Goal: Transaction & Acquisition: Download file/media

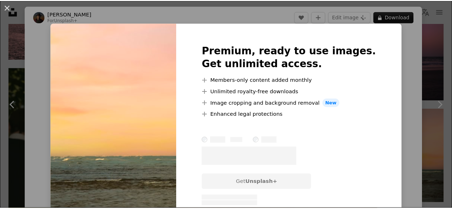
scroll to position [1315, 0]
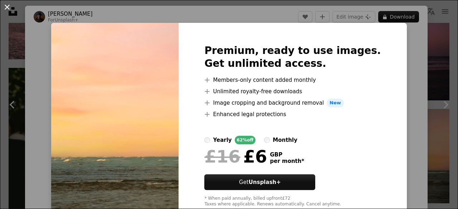
click at [9, 10] on button "An X shape" at bounding box center [7, 7] width 9 height 9
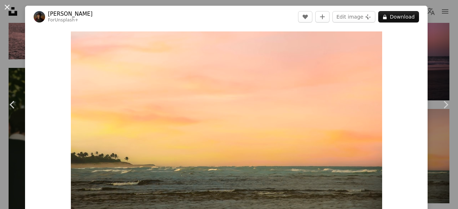
click at [7, 9] on button "An X shape" at bounding box center [7, 7] width 9 height 9
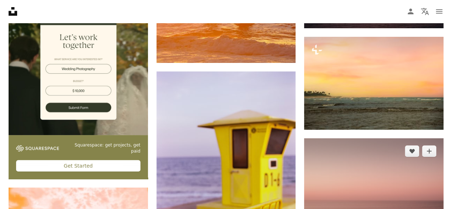
click at [367, 174] on img at bounding box center [373, 184] width 139 height 93
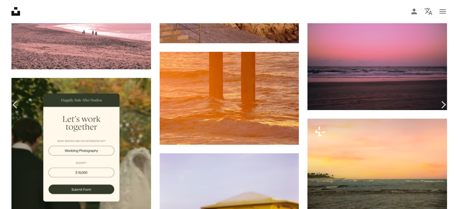
scroll to position [1272, 0]
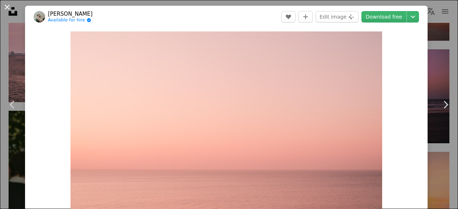
click at [8, 8] on button "An X shape" at bounding box center [7, 7] width 9 height 9
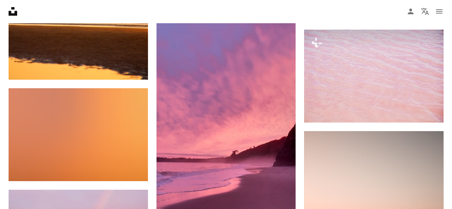
scroll to position [2608, 0]
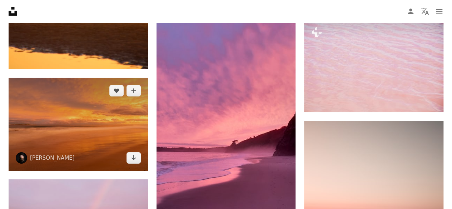
click at [132, 133] on img at bounding box center [78, 124] width 139 height 93
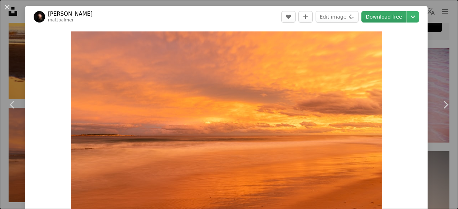
click at [377, 17] on link "Download free" at bounding box center [383, 16] width 45 height 11
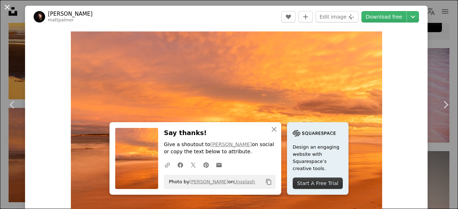
click at [6, 3] on button "An X shape" at bounding box center [7, 7] width 9 height 9
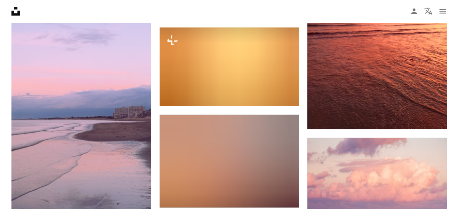
scroll to position [3623, 0]
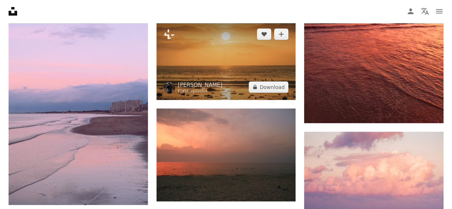
click at [225, 70] on img at bounding box center [226, 60] width 139 height 78
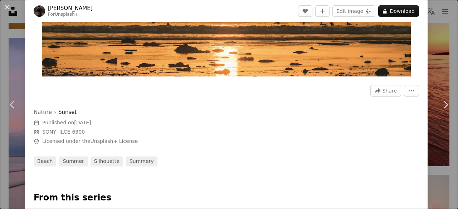
scroll to position [168, 0]
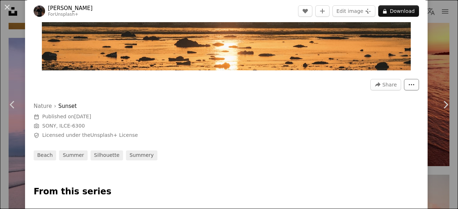
click at [408, 87] on icon "More Actions" at bounding box center [411, 84] width 6 height 6
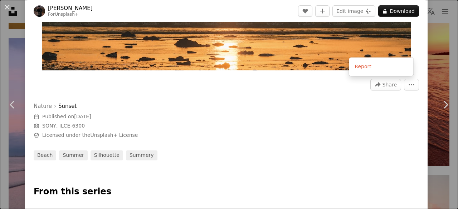
click at [385, 85] on dialog "An X shape Chevron left Chevron right [PERSON_NAME] For Unsplash+ A heart A plu…" at bounding box center [229, 104] width 458 height 209
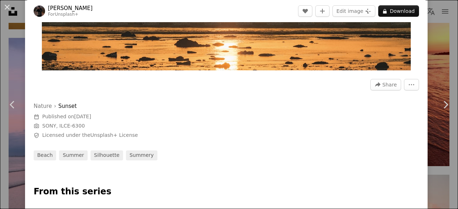
click at [385, 85] on span "Share" at bounding box center [389, 84] width 14 height 11
drag, startPoint x: 450, startPoint y: 77, endPoint x: 454, endPoint y: 94, distance: 17.5
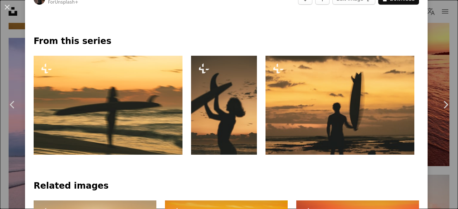
scroll to position [320, 0]
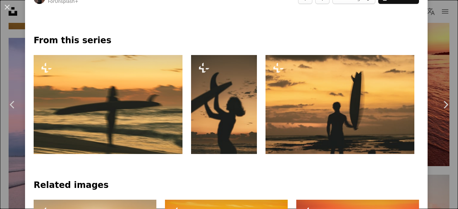
click at [132, 101] on img at bounding box center [108, 104] width 149 height 99
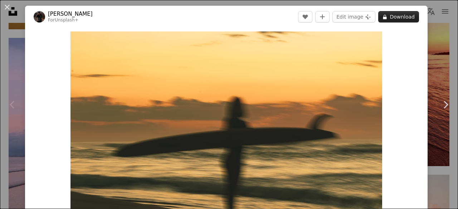
click at [384, 22] on button "A lock Download" at bounding box center [398, 16] width 41 height 11
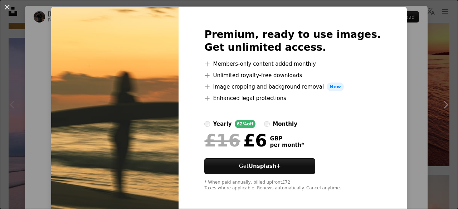
scroll to position [20, 0]
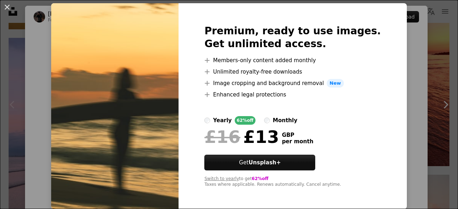
click at [226, 117] on div "yearly" at bounding box center [222, 120] width 19 height 9
click at [86, 60] on img at bounding box center [114, 106] width 127 height 206
click at [6, 11] on button "An X shape" at bounding box center [7, 7] width 9 height 9
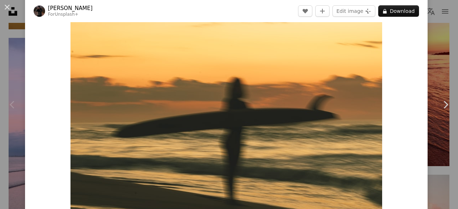
scroll to position [13, 0]
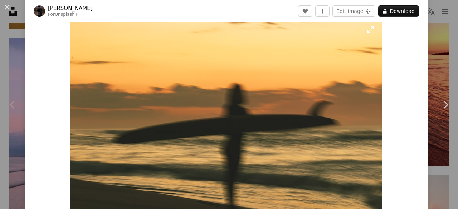
click at [312, 84] on img "Zoom in on this image" at bounding box center [225, 122] width 311 height 208
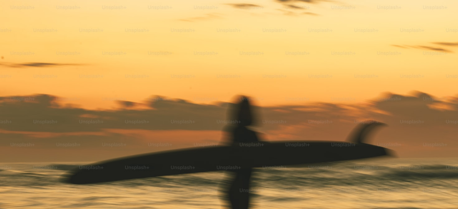
scroll to position [45, 0]
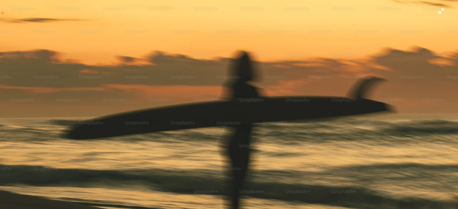
click at [360, 97] on img "Zoom out on this image" at bounding box center [229, 108] width 458 height 306
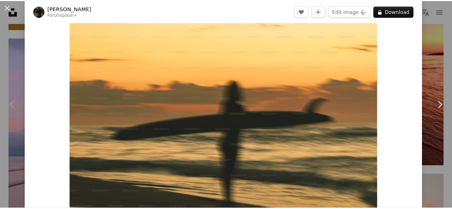
scroll to position [19, 0]
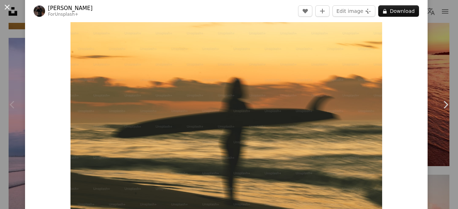
click at [9, 3] on button "An X shape" at bounding box center [7, 7] width 9 height 9
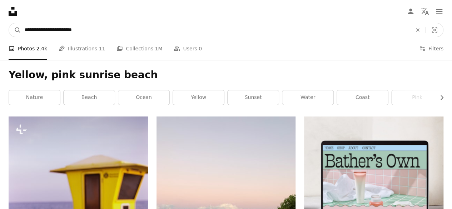
click at [85, 27] on input "**********" at bounding box center [215, 30] width 389 height 14
type input "**********"
click at [9, 23] on button "A magnifying glass" at bounding box center [15, 30] width 12 height 14
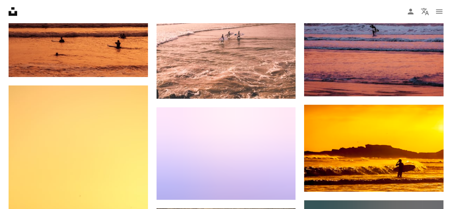
scroll to position [424, 0]
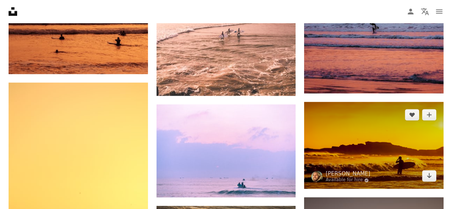
click at [380, 155] on img at bounding box center [373, 145] width 139 height 87
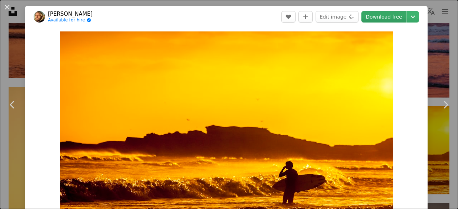
click at [375, 17] on link "Download free" at bounding box center [383, 16] width 45 height 11
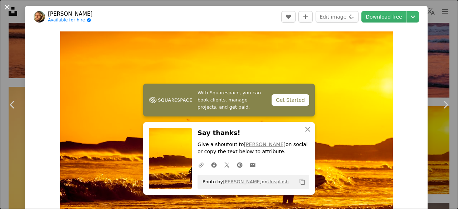
click at [11, 11] on button "An X shape" at bounding box center [7, 7] width 9 height 9
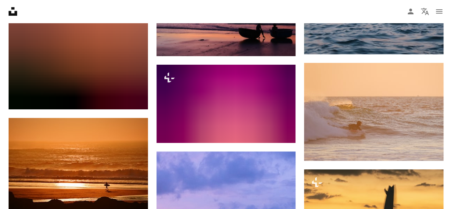
scroll to position [4184, 0]
